Goal: Transaction & Acquisition: Purchase product/service

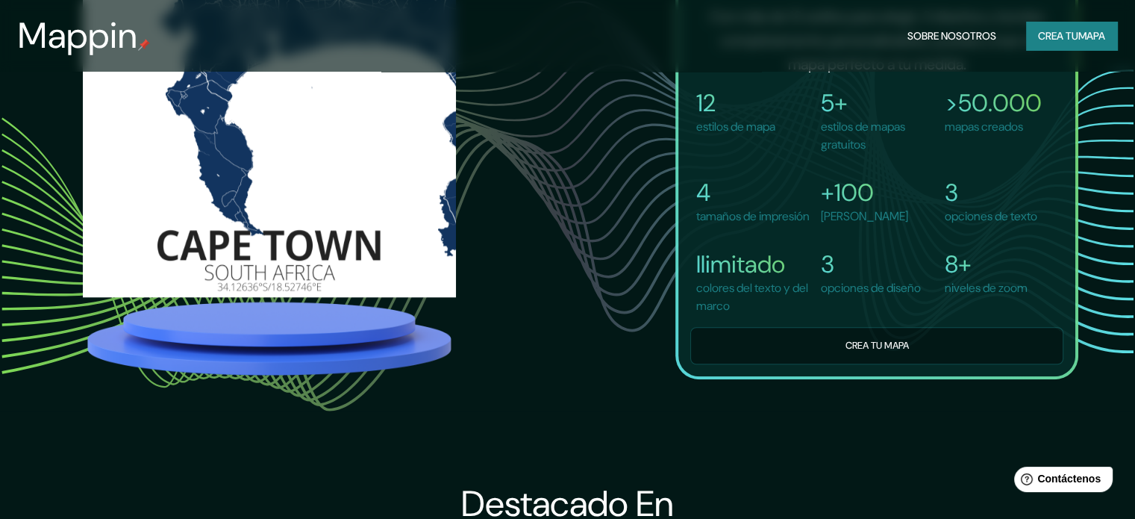
scroll to position [1129, 0]
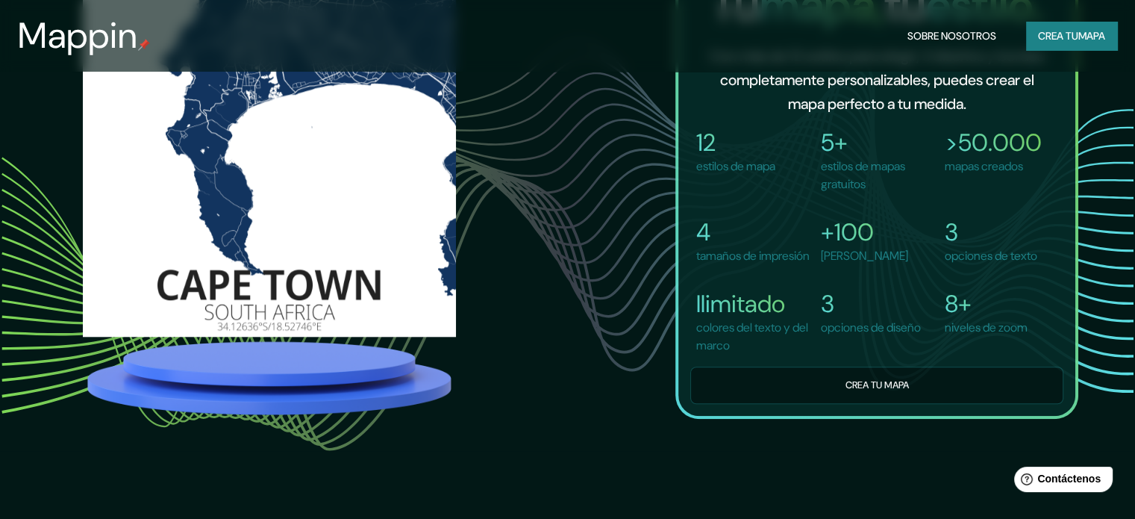
click at [916, 412] on div "Tu mapa, tu estilo. Con más de 12 estilos para elegir, 3 diseños y bordes compl…" at bounding box center [876, 190] width 403 height 454
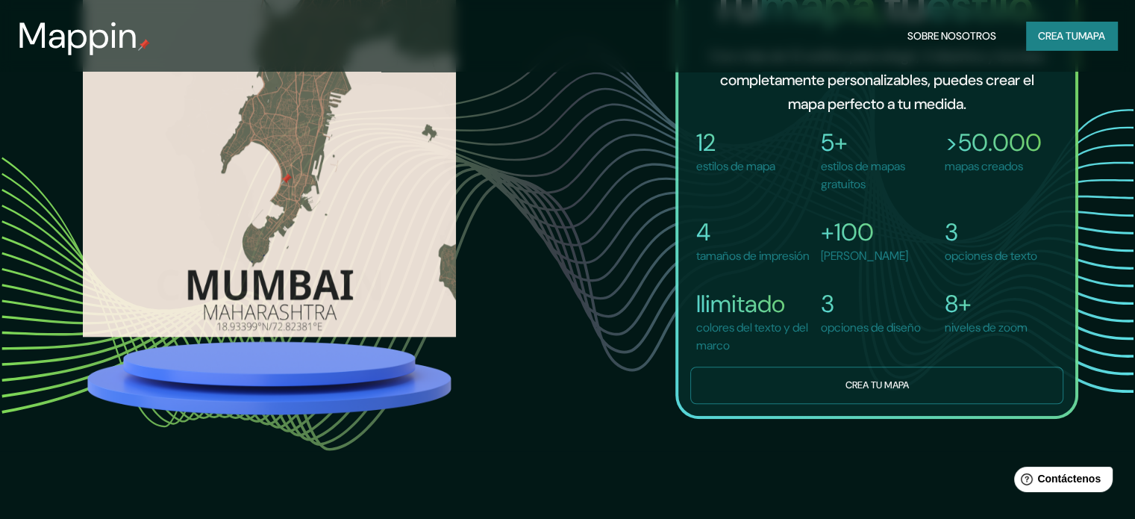
click at [847, 387] on font "Crea tu mapa" at bounding box center [876, 384] width 63 height 13
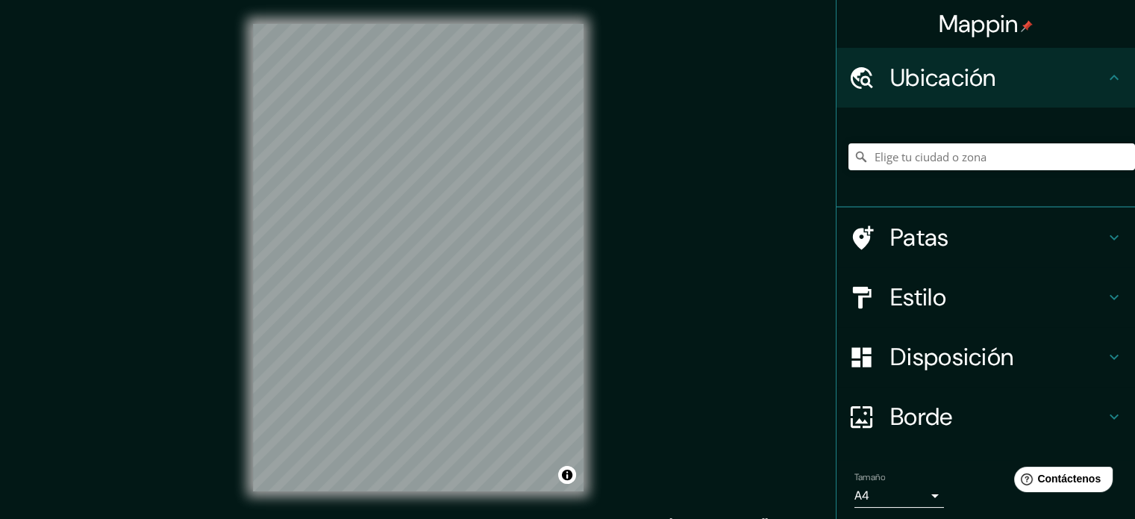
click at [885, 142] on div at bounding box center [991, 156] width 286 height 75
click at [889, 151] on input "Elige tu ciudad o zona" at bounding box center [991, 156] width 286 height 27
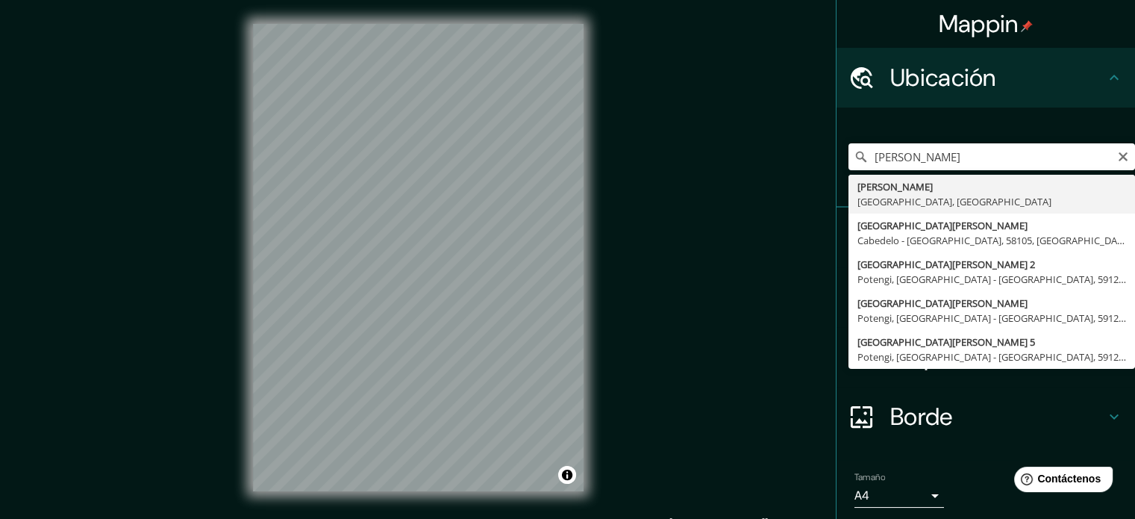
type input "[PERSON_NAME], [GEOGRAPHIC_DATA], [GEOGRAPHIC_DATA]"
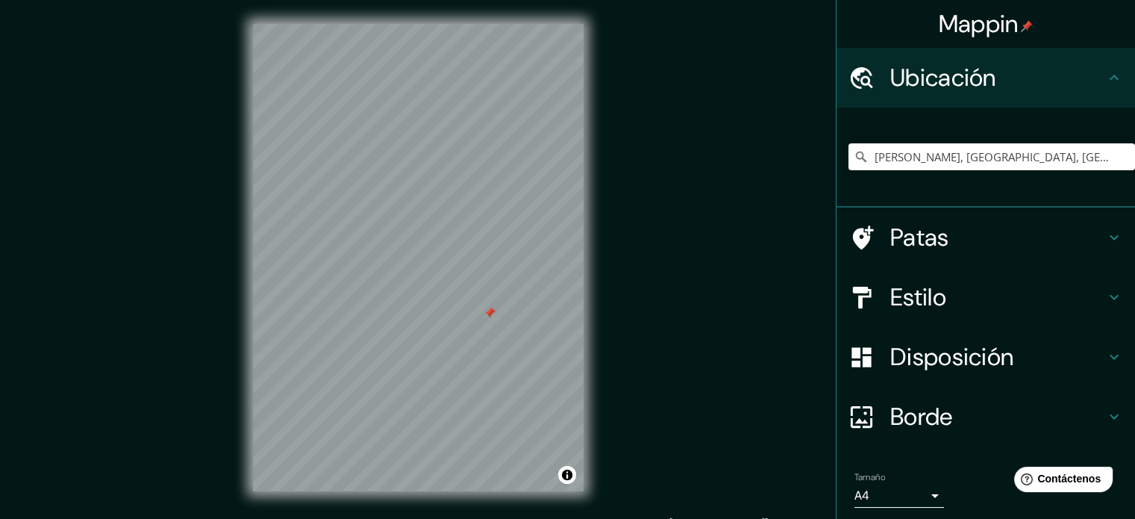
drag, startPoint x: 469, startPoint y: 333, endPoint x: 487, endPoint y: 313, distance: 27.0
click at [487, 313] on div at bounding box center [489, 313] width 12 height 12
drag, startPoint x: 489, startPoint y: 309, endPoint x: 470, endPoint y: 313, distance: 19.8
click at [470, 313] on div at bounding box center [470, 316] width 12 height 12
click at [469, 311] on div at bounding box center [470, 316] width 12 height 12
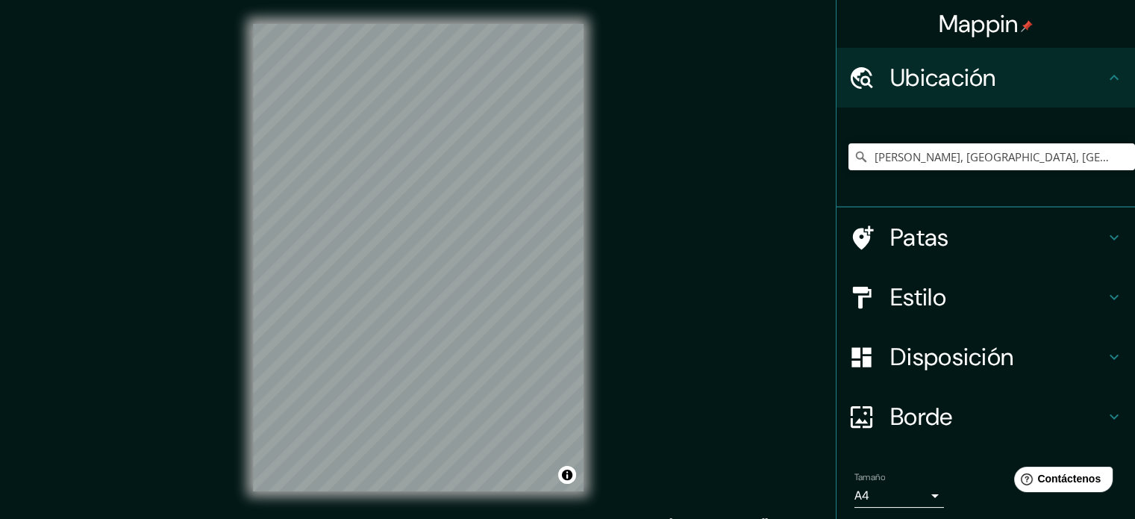
click at [934, 242] on font "Patas" at bounding box center [919, 237] width 59 height 31
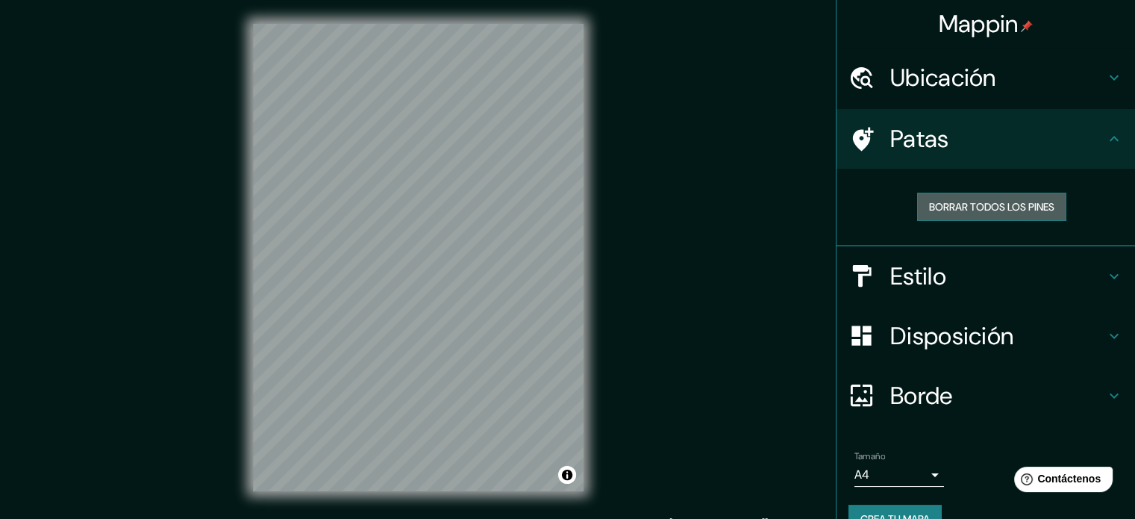
click at [939, 209] on font "Borrar todos los pines" at bounding box center [991, 206] width 125 height 13
click at [949, 269] on h4 "Estilo" at bounding box center [997, 276] width 215 height 30
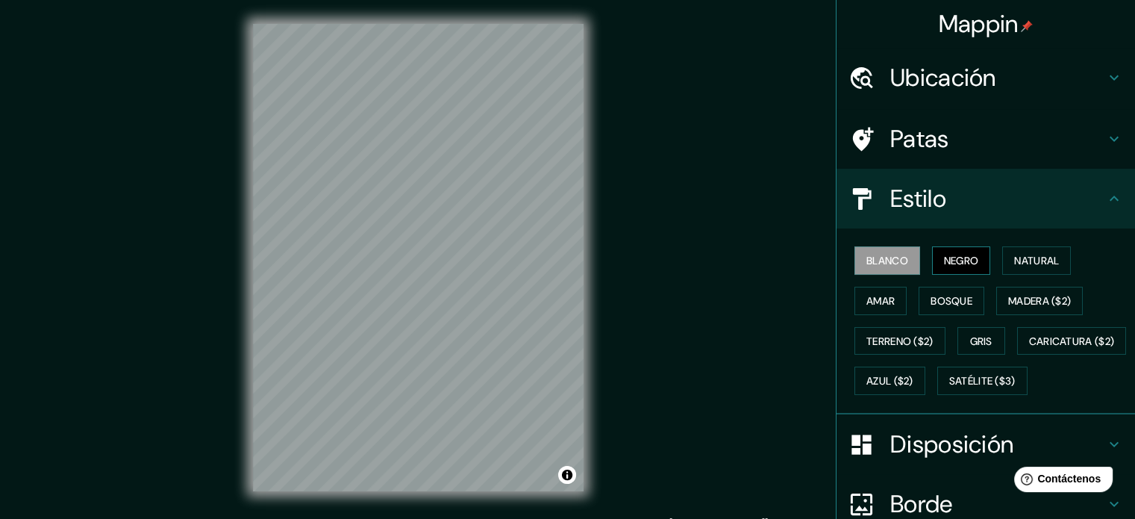
click at [976, 254] on button "Negro" at bounding box center [961, 260] width 59 height 28
click at [1050, 254] on font "Natural" at bounding box center [1036, 260] width 45 height 13
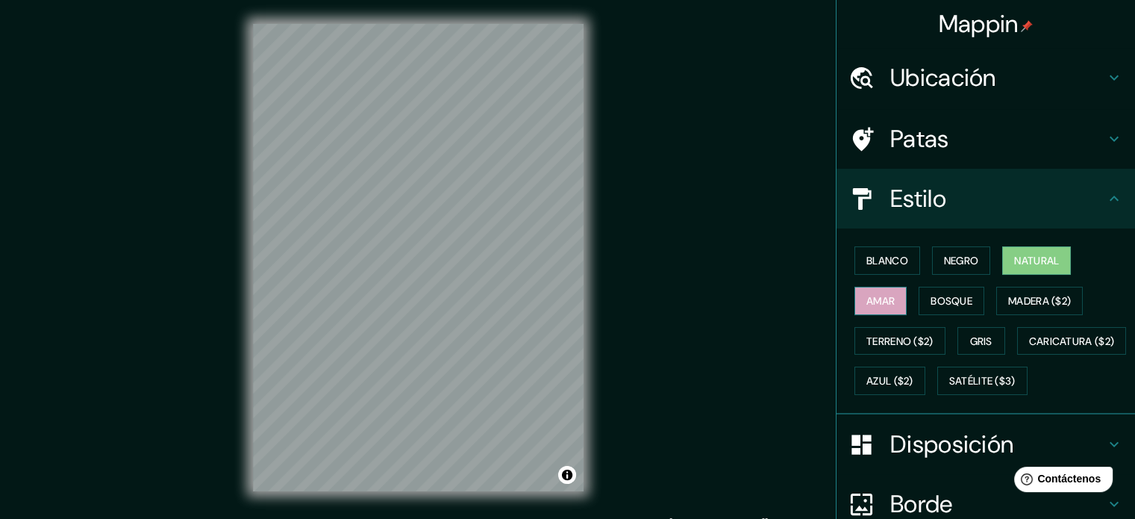
click at [889, 294] on button "Amar" at bounding box center [880, 300] width 52 height 28
click at [939, 303] on font "Bosque" at bounding box center [951, 300] width 42 height 13
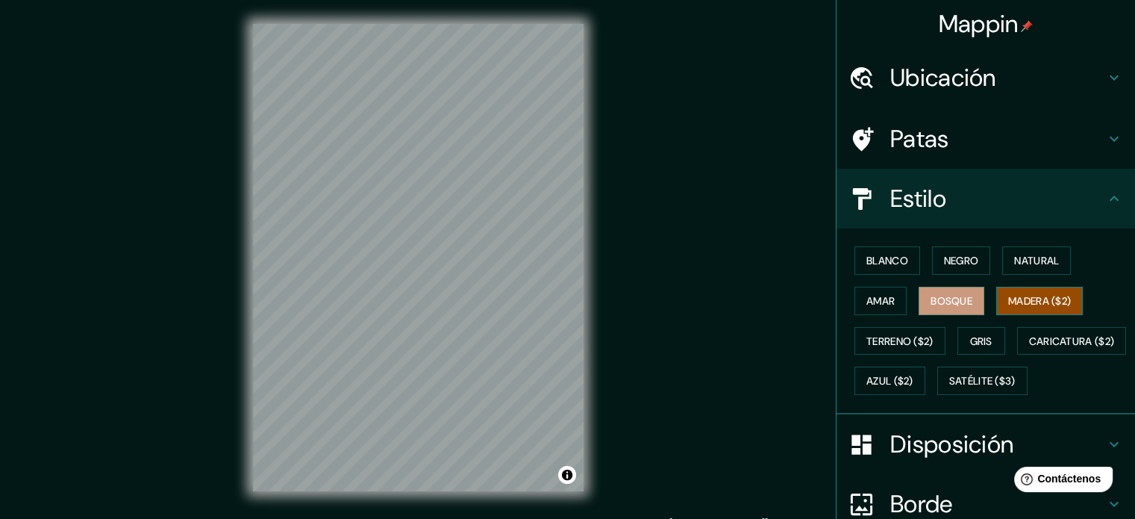
click at [1042, 304] on font "Madera ($2)" at bounding box center [1039, 300] width 63 height 13
click at [977, 338] on font "Gris" at bounding box center [981, 340] width 22 height 13
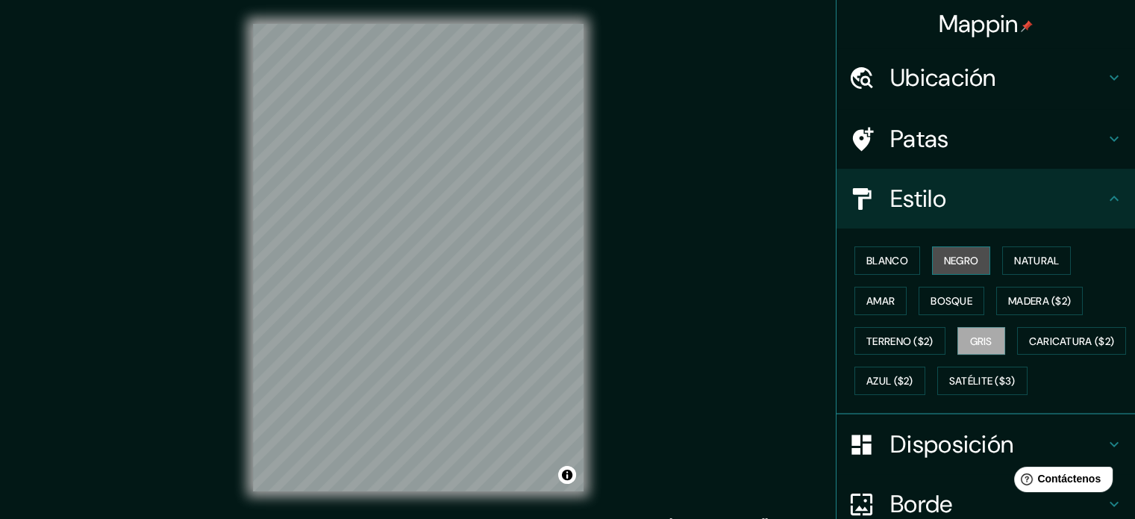
click at [971, 259] on button "Negro" at bounding box center [961, 260] width 59 height 28
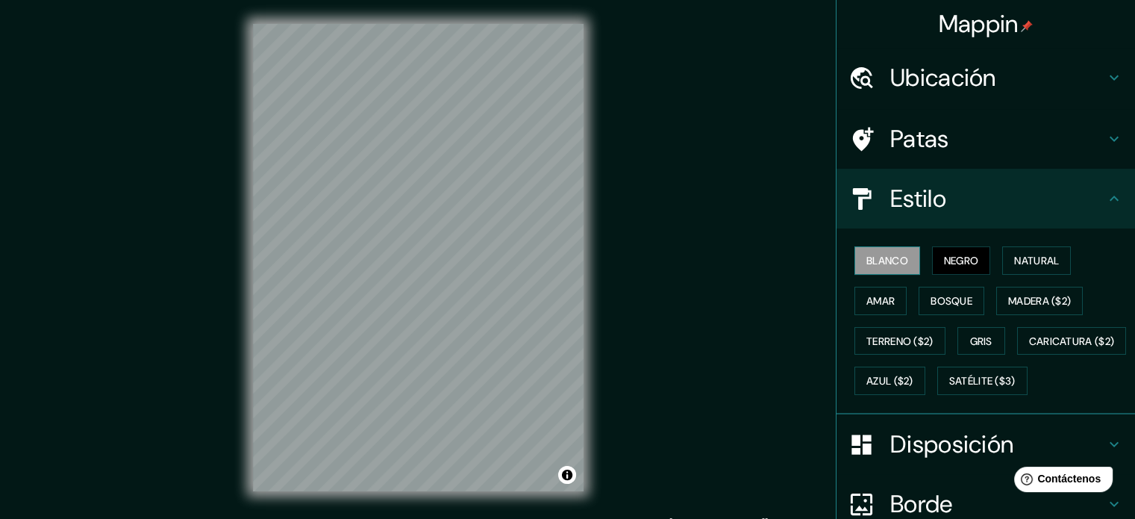
click at [885, 254] on font "Blanco" at bounding box center [887, 260] width 42 height 13
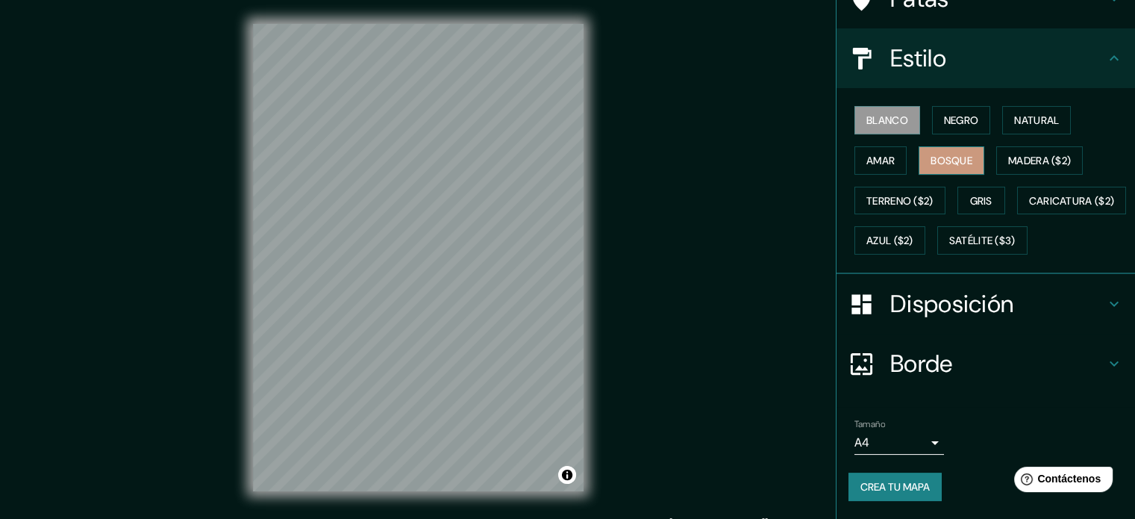
scroll to position [176, 0]
click at [1105, 306] on icon at bounding box center [1114, 304] width 18 height 18
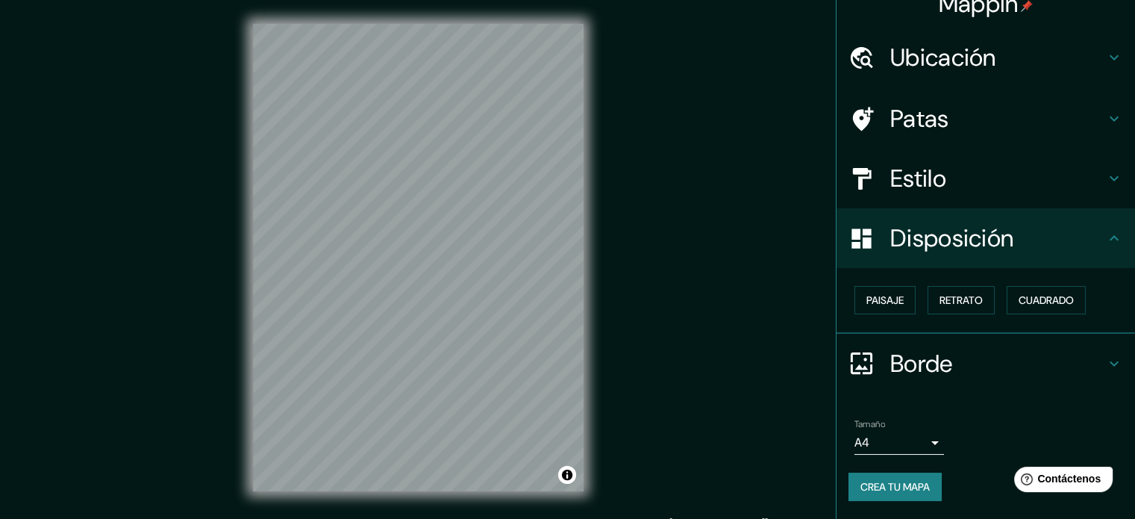
scroll to position [18, 0]
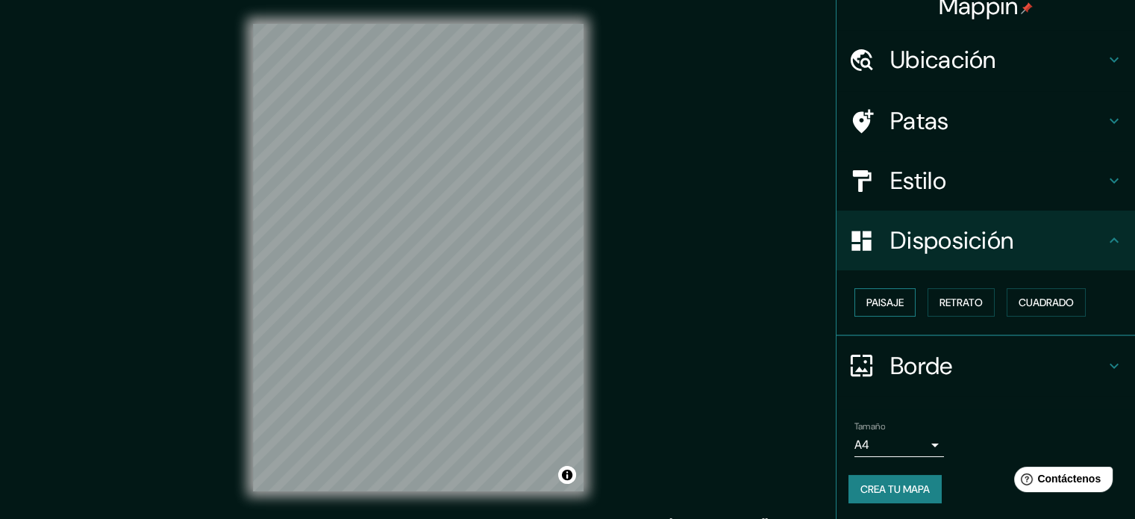
click at [892, 298] on font "Paisaje" at bounding box center [884, 301] width 37 height 13
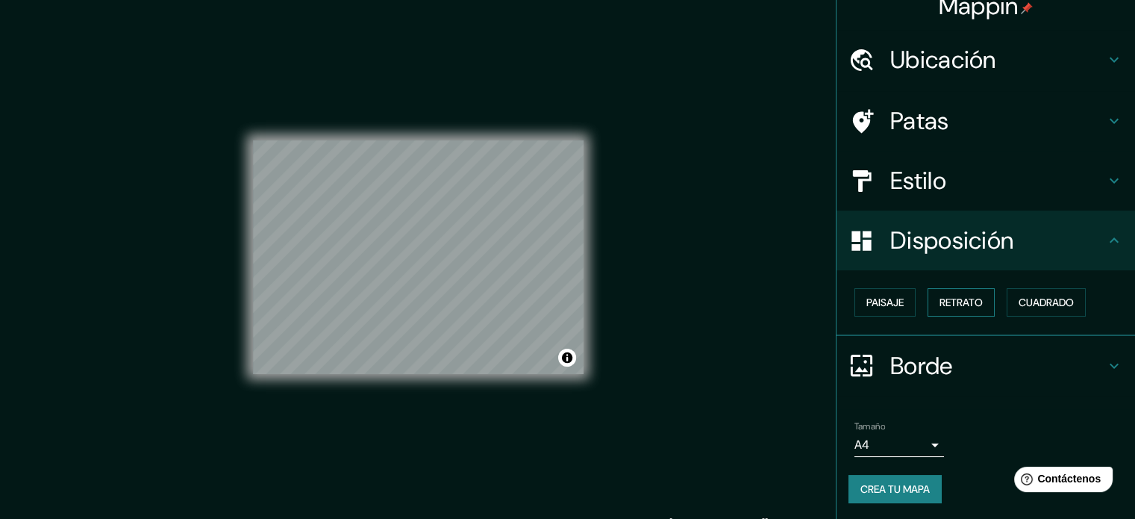
click at [939, 300] on font "Retrato" at bounding box center [960, 301] width 43 height 13
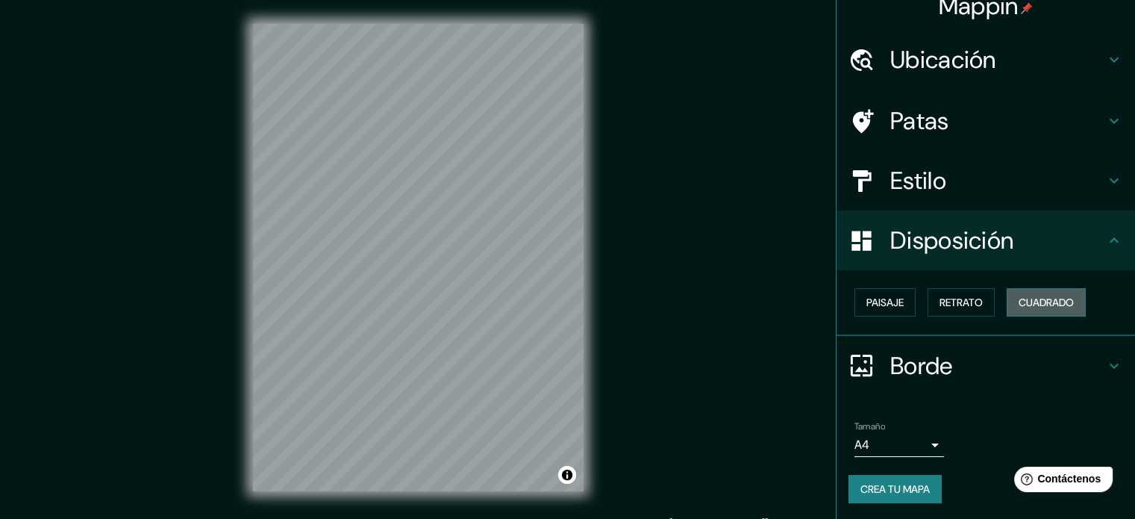
click at [1029, 308] on font "Cuadrado" at bounding box center [1045, 301] width 55 height 19
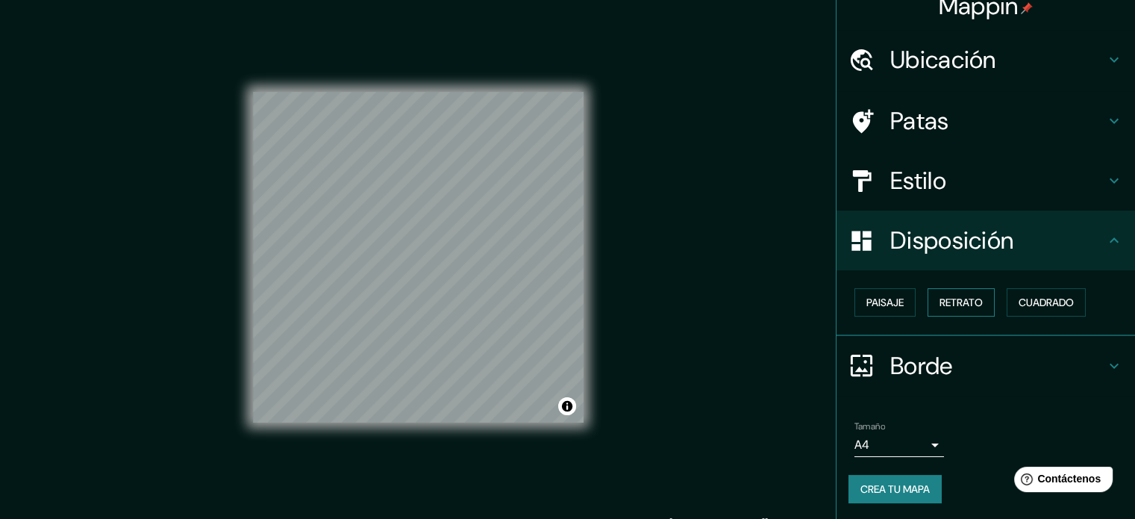
click at [942, 295] on font "Retrato" at bounding box center [960, 301] width 43 height 13
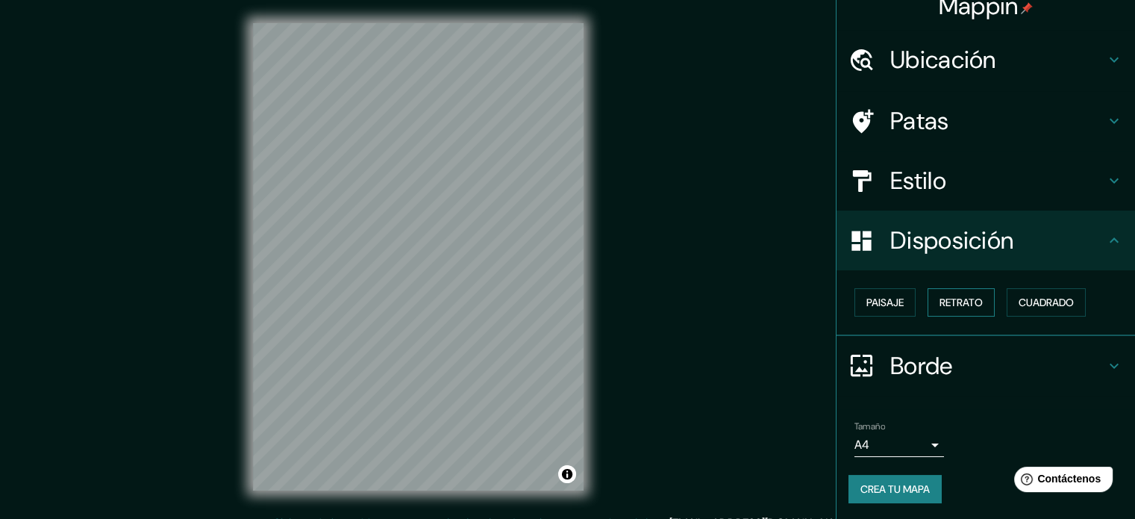
scroll to position [19, 0]
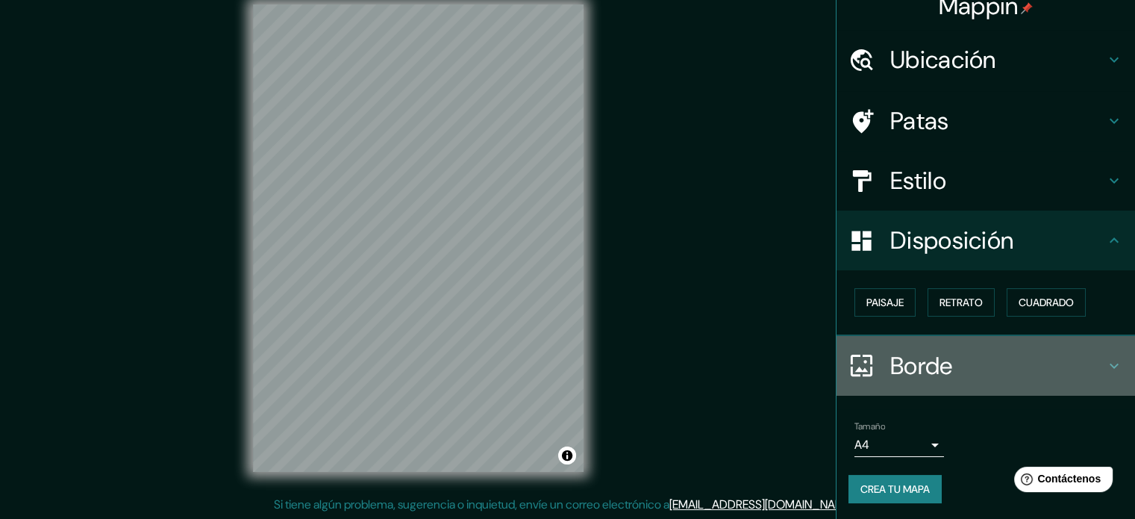
click at [1010, 360] on h4 "Borde" at bounding box center [997, 366] width 215 height 30
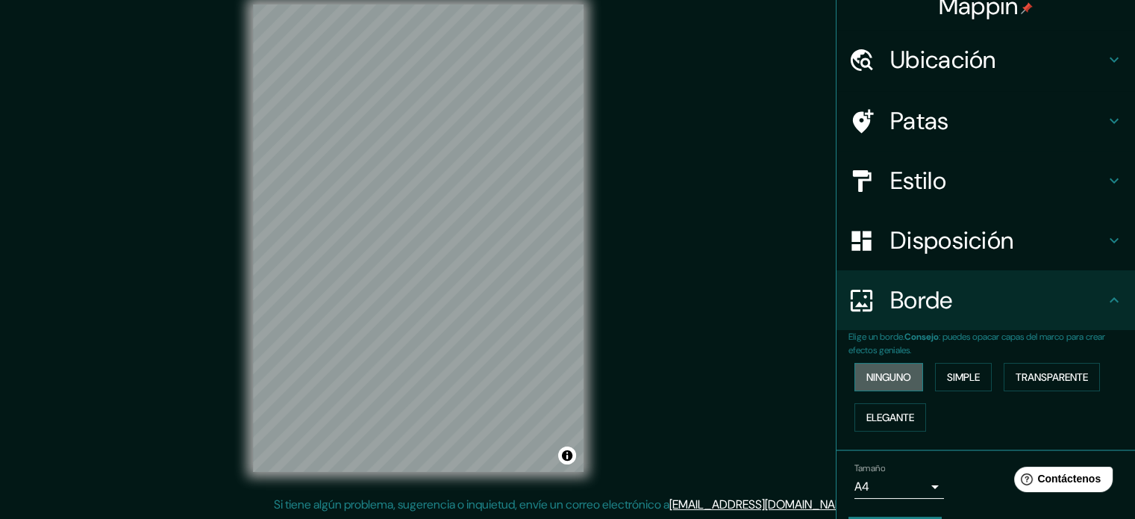
click at [904, 373] on button "Ninguno" at bounding box center [888, 377] width 69 height 28
click at [971, 376] on font "Simple" at bounding box center [963, 376] width 33 height 13
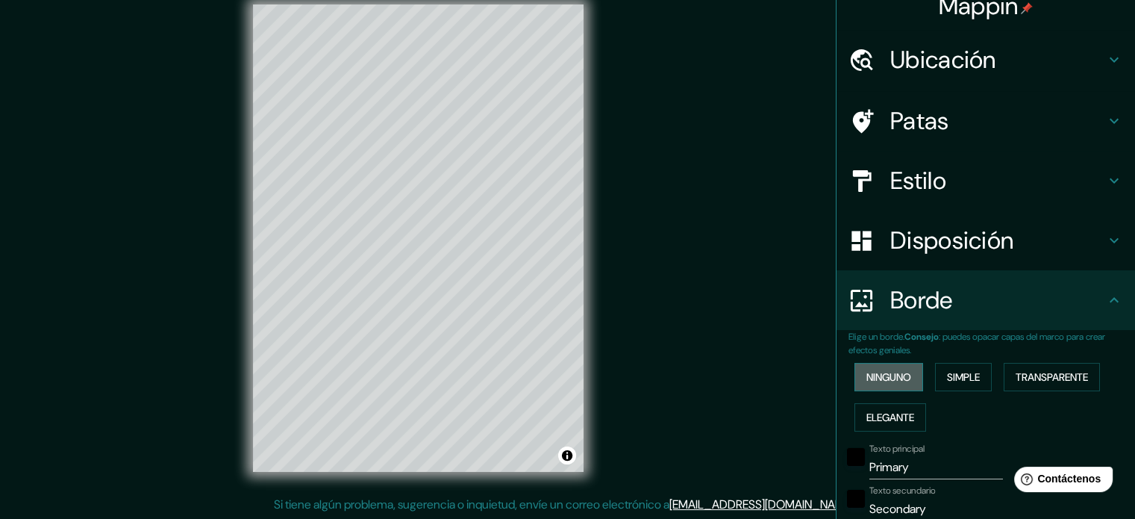
click at [901, 375] on font "Ninguno" at bounding box center [888, 376] width 45 height 13
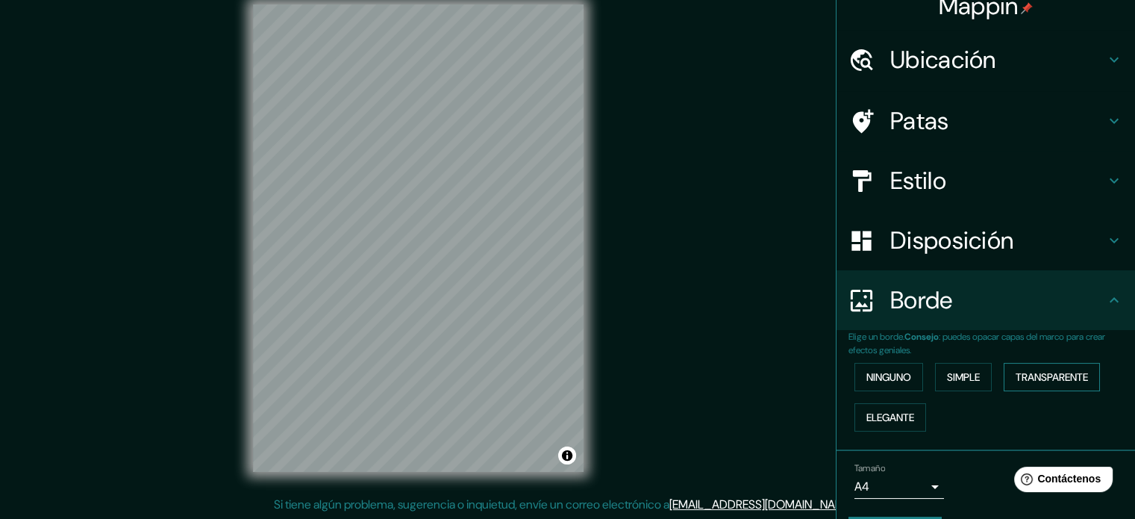
click at [1034, 378] on font "Transparente" at bounding box center [1051, 376] width 72 height 13
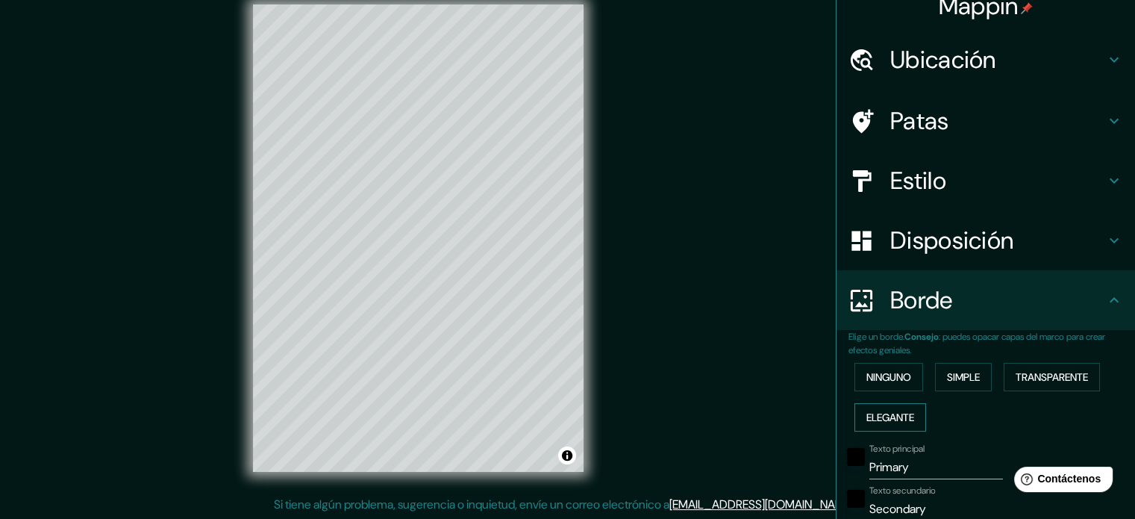
click at [886, 410] on font "Elegante" at bounding box center [890, 416] width 48 height 13
click at [888, 390] on div "Ninguno Simple Transparente Elegante" at bounding box center [991, 397] width 286 height 81
click at [889, 373] on font "Ninguno" at bounding box center [888, 376] width 45 height 13
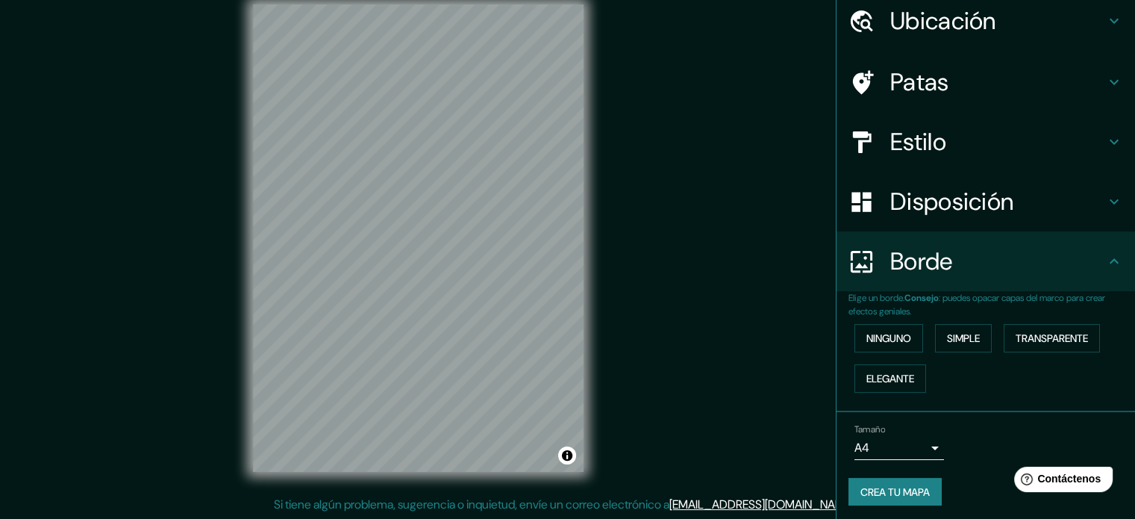
scroll to position [60, 0]
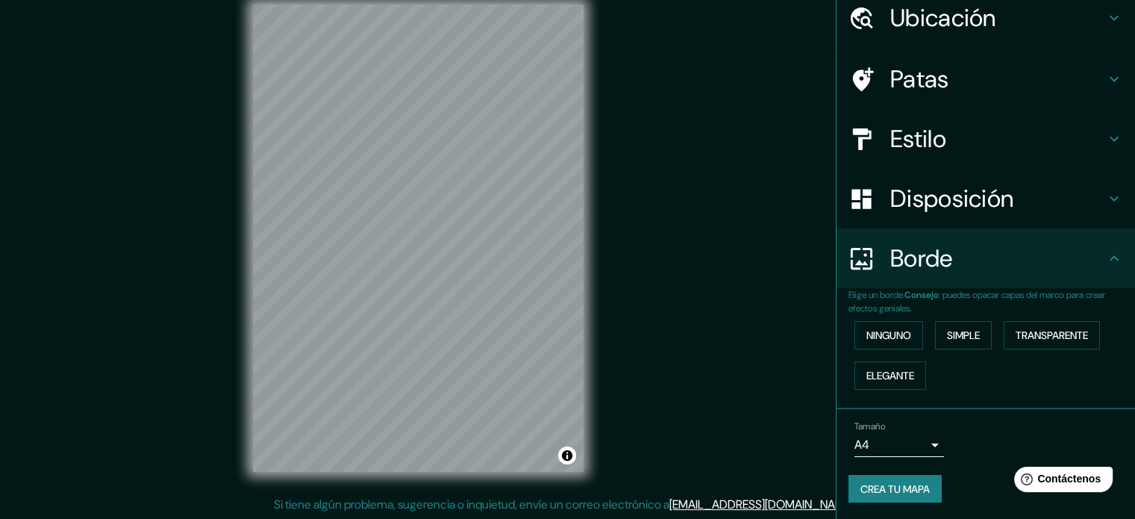
click at [928, 441] on body "Mappin Ubicación [PERSON_NAME], [GEOGRAPHIC_DATA], [GEOGRAPHIC_DATA] Patas Esti…" at bounding box center [567, 240] width 1135 height 519
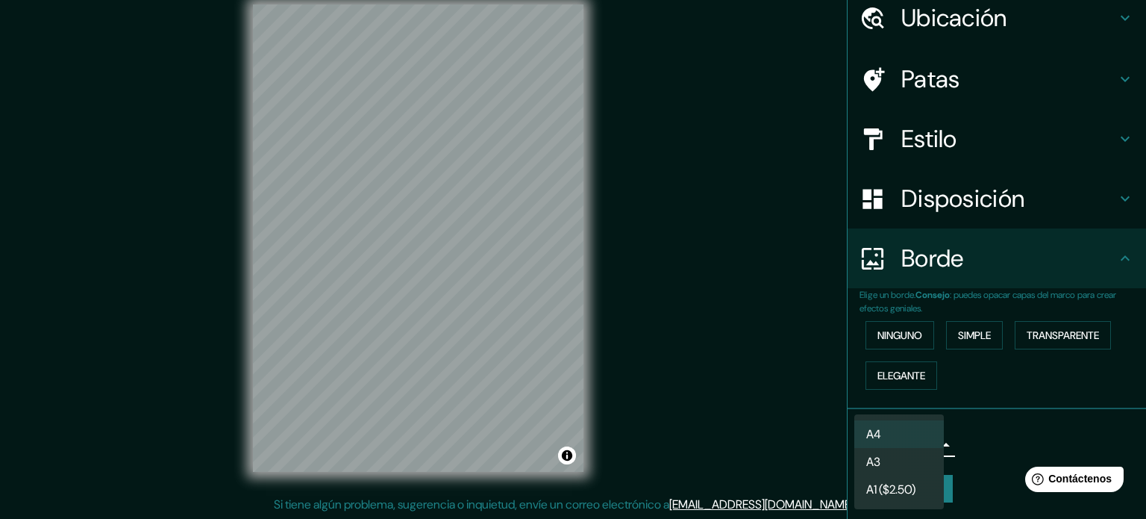
click at [1018, 432] on div at bounding box center [573, 259] width 1146 height 519
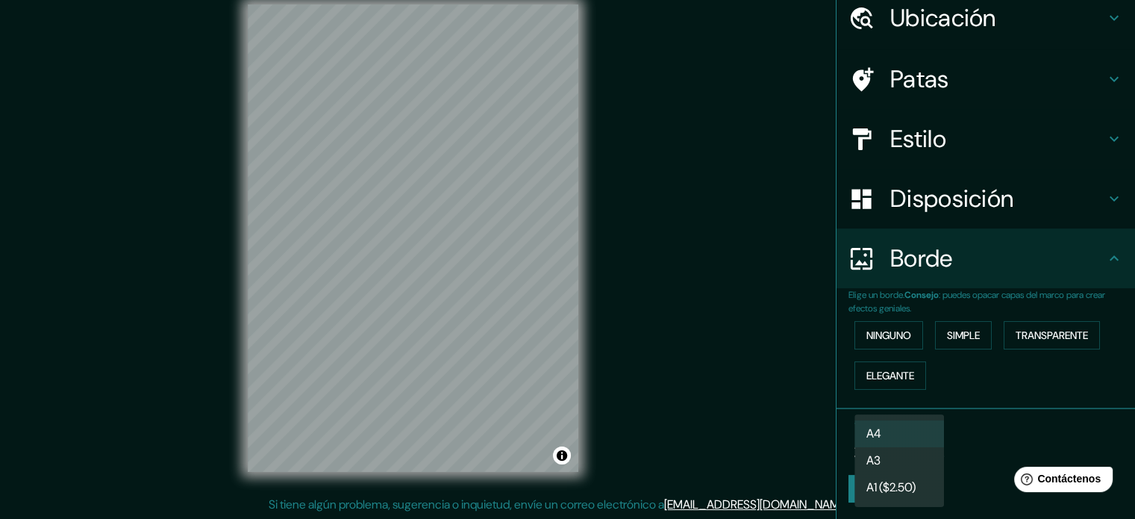
click at [913, 450] on body "Mappin Ubicación [PERSON_NAME], [GEOGRAPHIC_DATA], [GEOGRAPHIC_DATA] Patas Esti…" at bounding box center [567, 240] width 1135 height 519
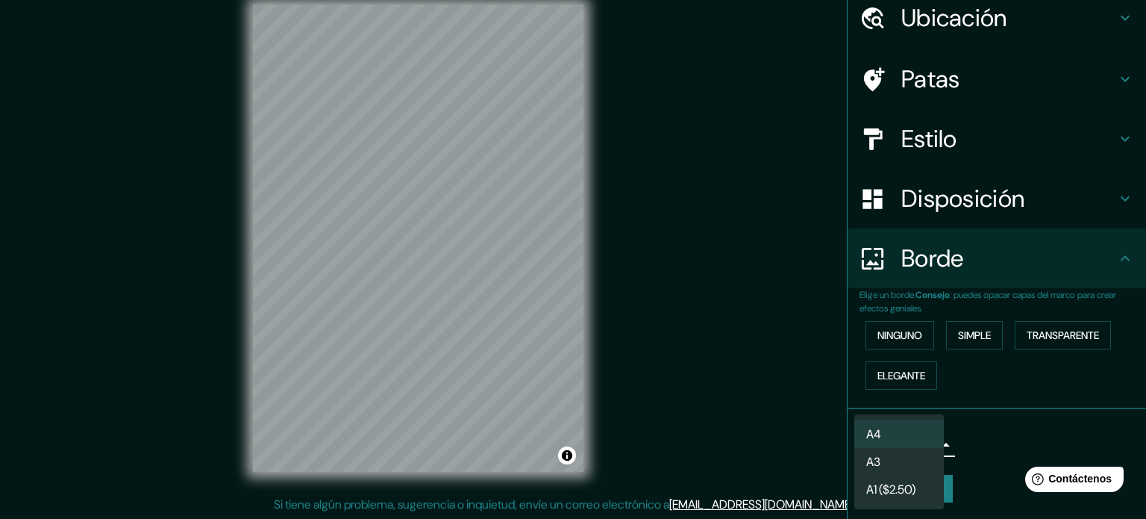
click at [907, 464] on li "A3" at bounding box center [899, 462] width 90 height 28
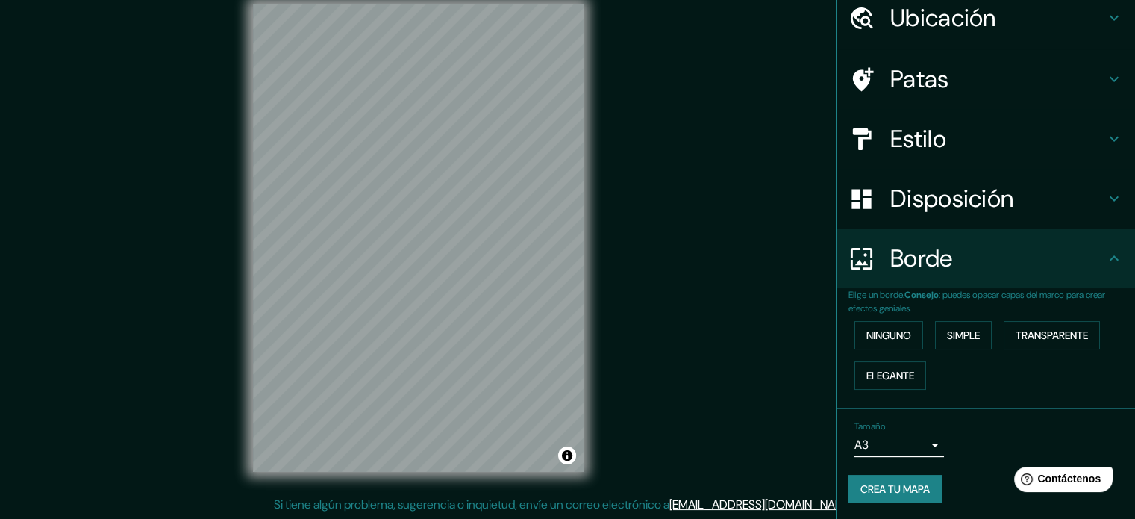
click at [934, 436] on div "Tamaño A3 a4" at bounding box center [985, 439] width 275 height 48
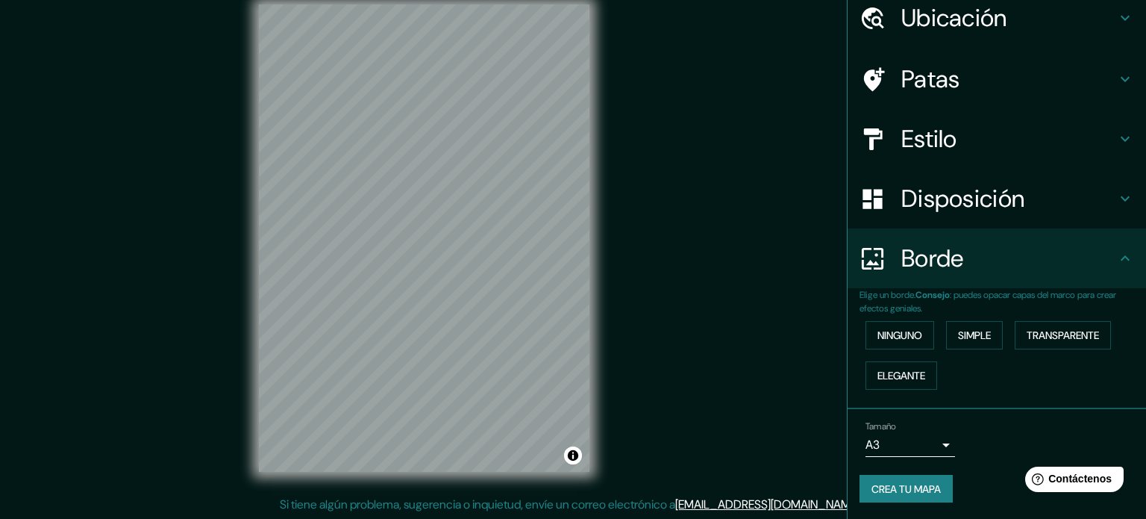
click at [921, 441] on body "Mappin Ubicación [PERSON_NAME], [GEOGRAPHIC_DATA], [GEOGRAPHIC_DATA] Patas Esti…" at bounding box center [573, 240] width 1146 height 519
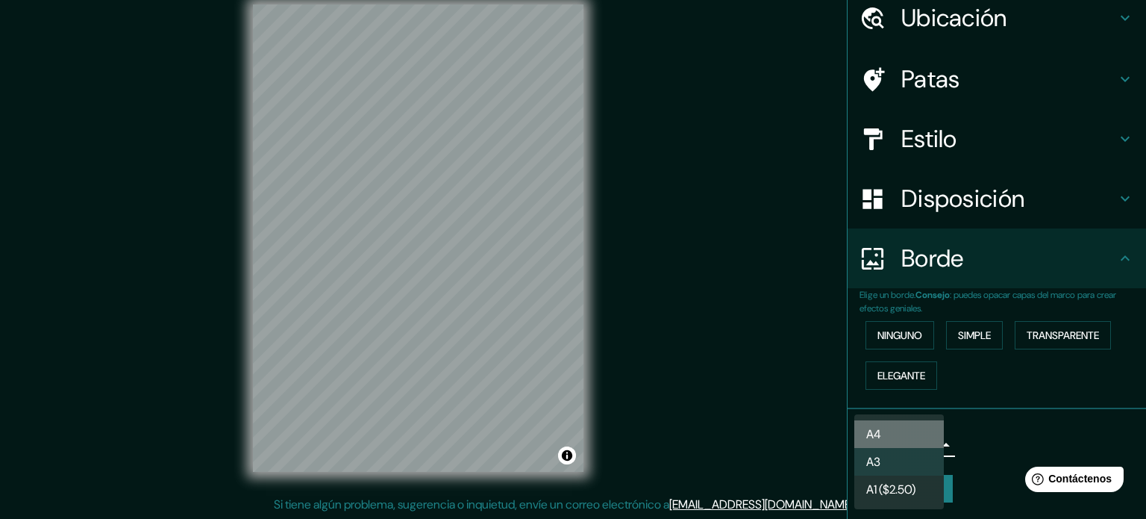
click at [892, 434] on li "A4" at bounding box center [899, 434] width 90 height 28
type input "single"
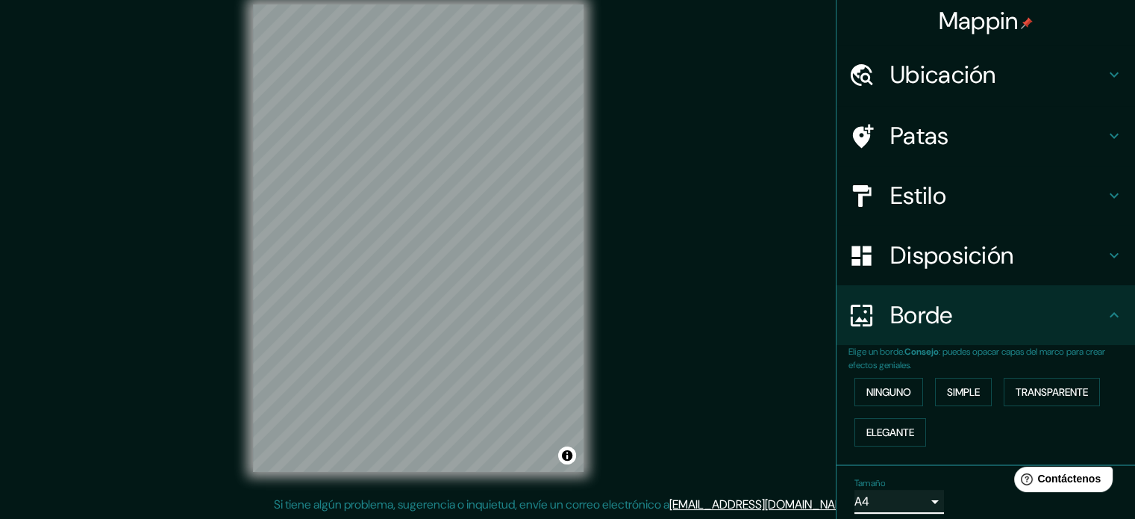
scroll to position [0, 0]
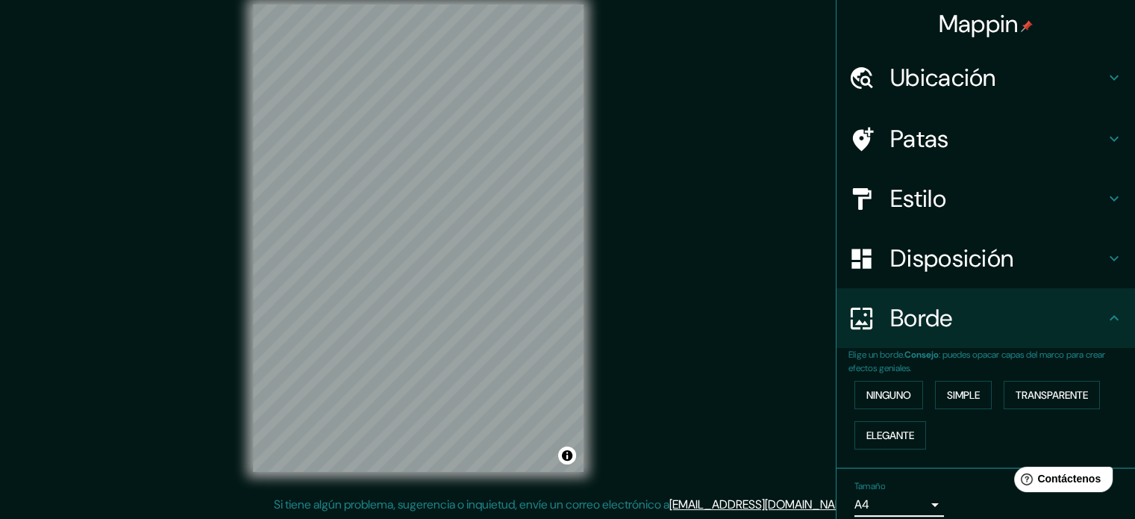
click at [1105, 257] on icon at bounding box center [1114, 258] width 18 height 18
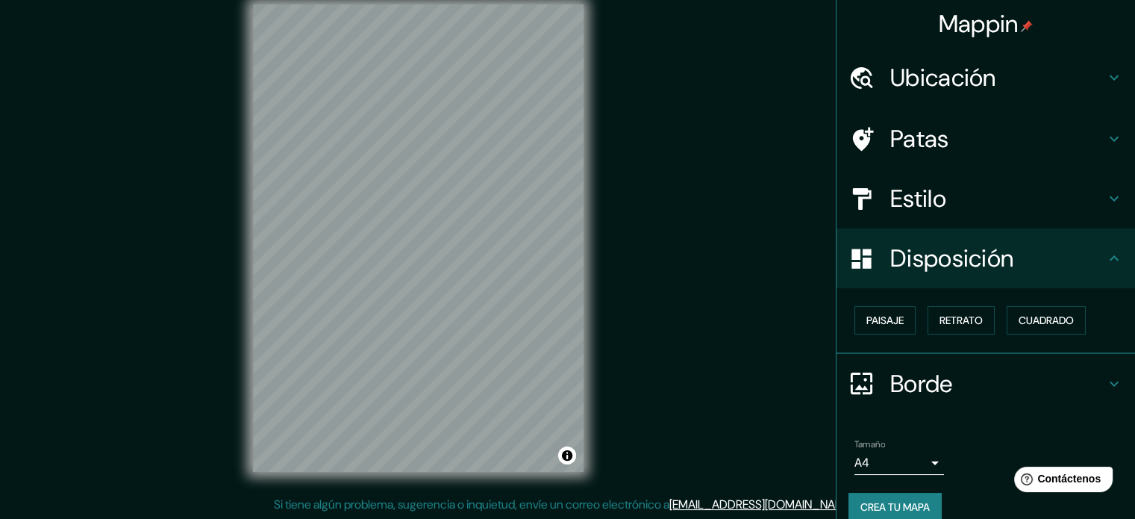
click at [1109, 192] on icon at bounding box center [1114, 199] width 18 height 18
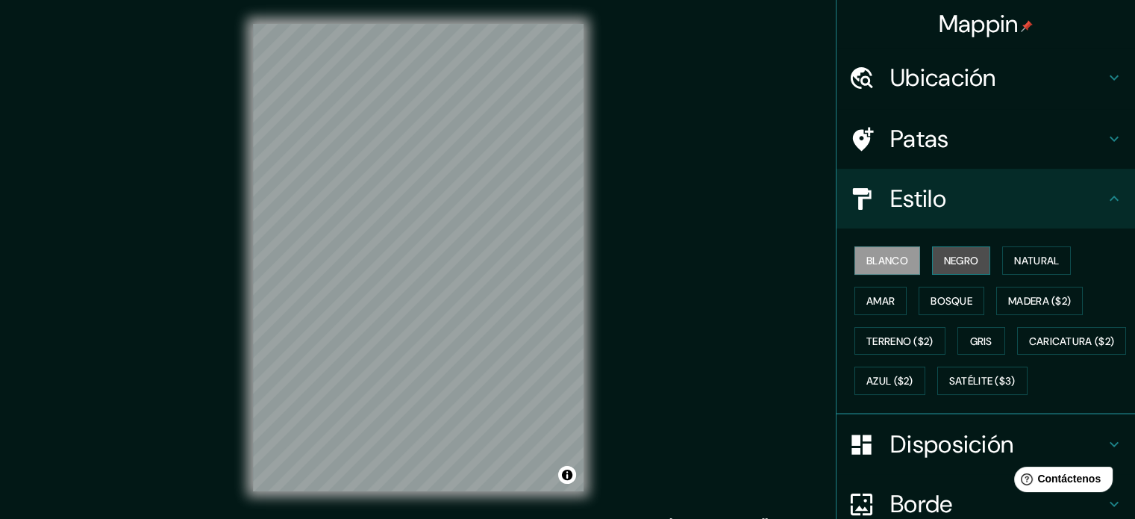
click at [944, 251] on font "Negro" at bounding box center [961, 260] width 35 height 19
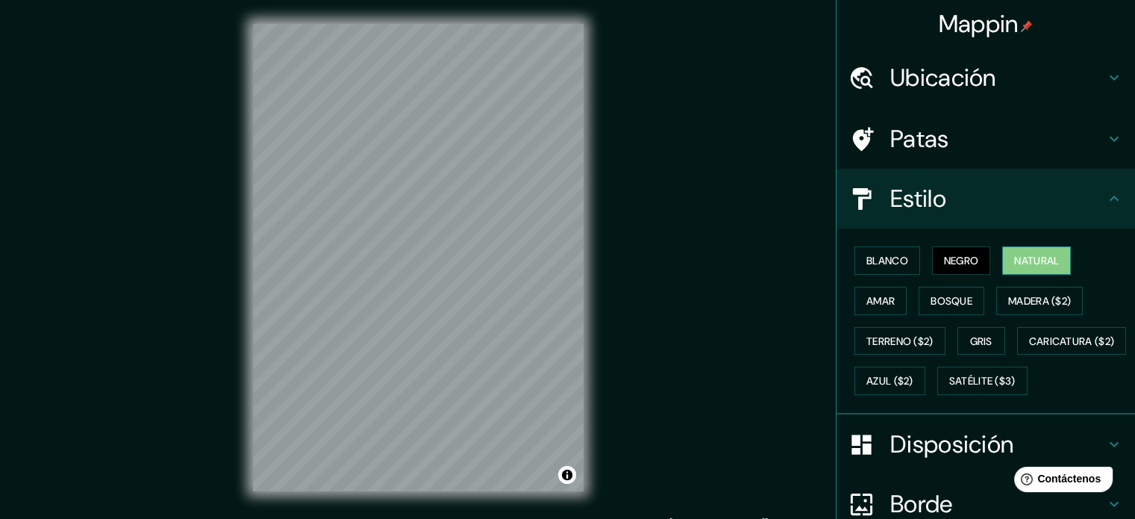
click at [1036, 265] on font "Natural" at bounding box center [1036, 260] width 45 height 13
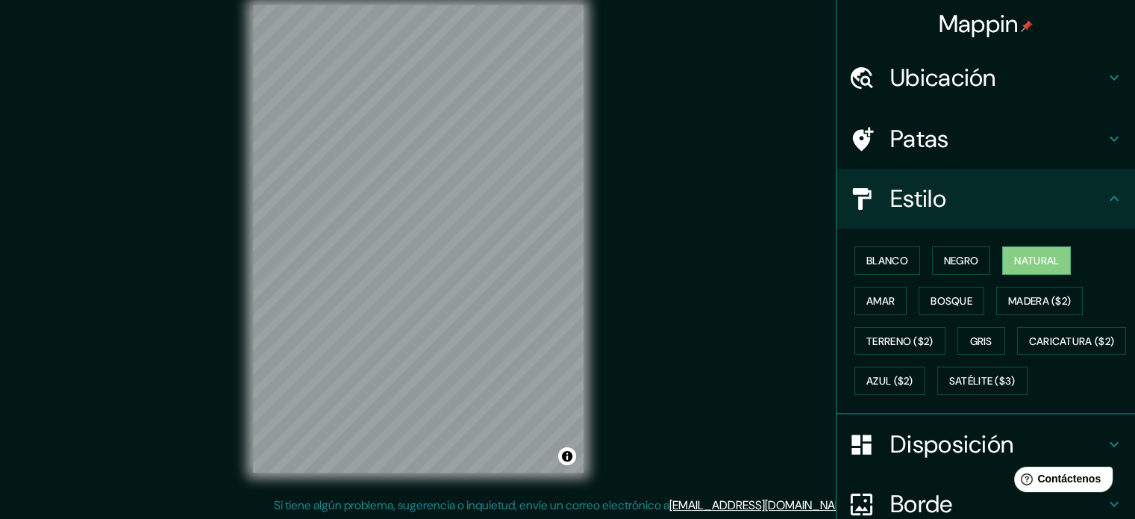
scroll to position [19, 0]
click at [877, 254] on font "Blanco" at bounding box center [887, 260] width 42 height 13
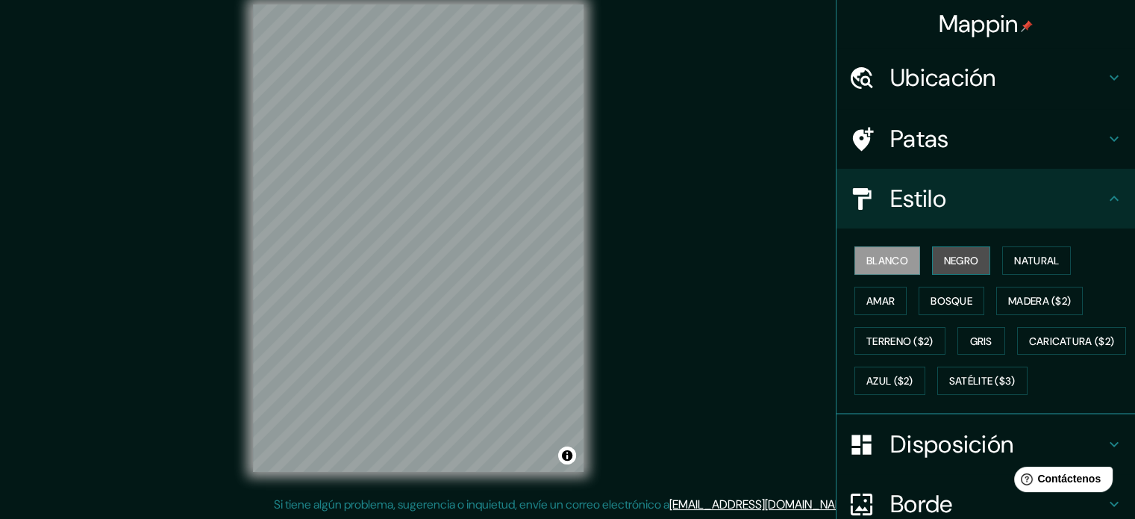
click at [973, 259] on button "Negro" at bounding box center [961, 260] width 59 height 28
click at [918, 263] on div "Blanco Negro Natural Amar Bosque Madera ($2) Terreno ($2) Gris Caricatura ($2) …" at bounding box center [991, 320] width 286 height 160
click at [886, 264] on font "Blanco" at bounding box center [887, 260] width 42 height 13
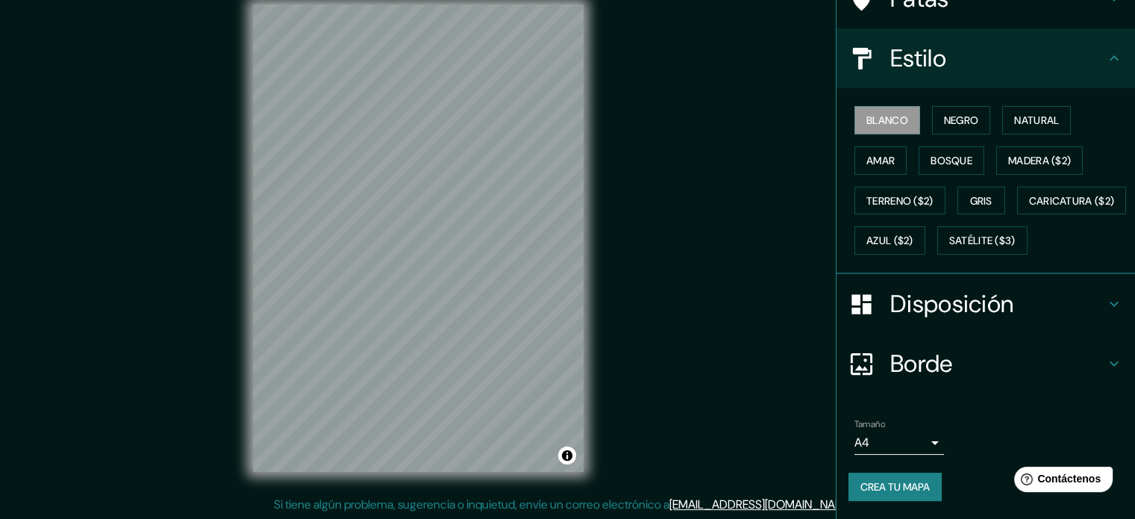
scroll to position [176, 0]
click at [921, 492] on font "Crea tu mapa" at bounding box center [894, 486] width 69 height 13
click at [885, 487] on font "Crea tu mapa" at bounding box center [894, 486] width 69 height 13
click at [739, 433] on div "Mappin Ubicación [PERSON_NAME], [GEOGRAPHIC_DATA], [GEOGRAPHIC_DATA] Patas Esti…" at bounding box center [567, 250] width 1135 height 539
